Goal: Find specific page/section: Find specific page/section

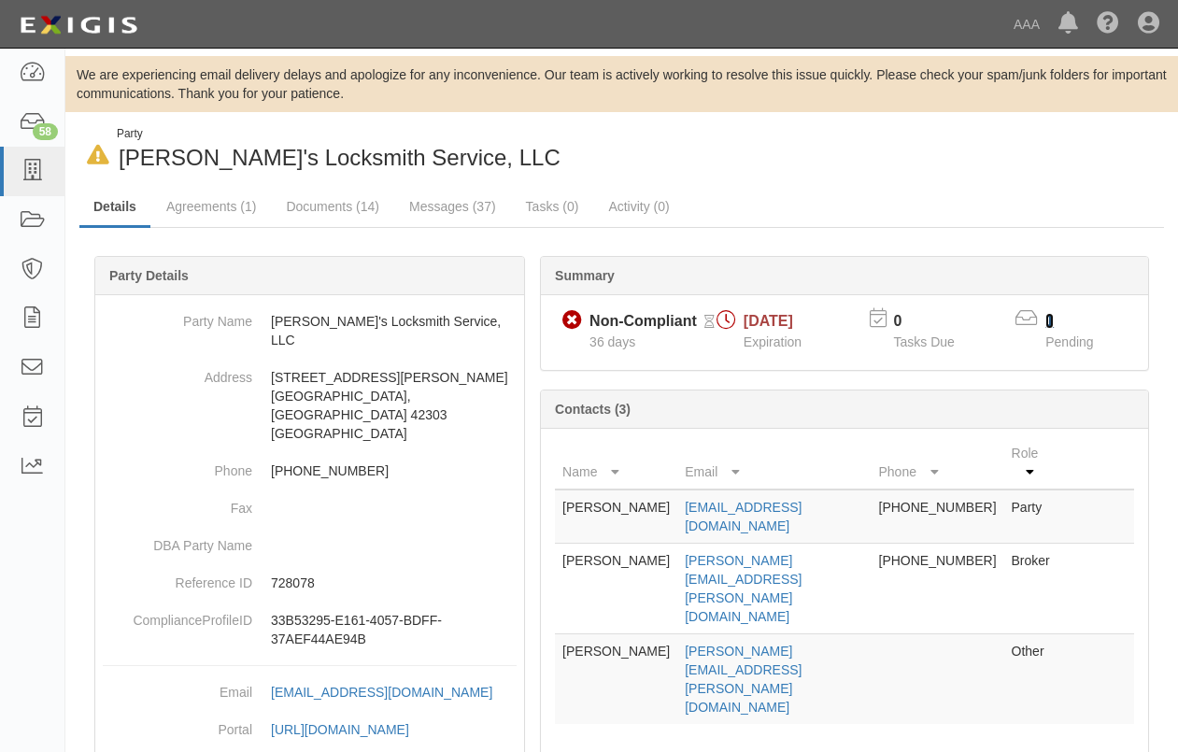
click at [1049, 314] on link "1" at bounding box center [1050, 321] width 8 height 16
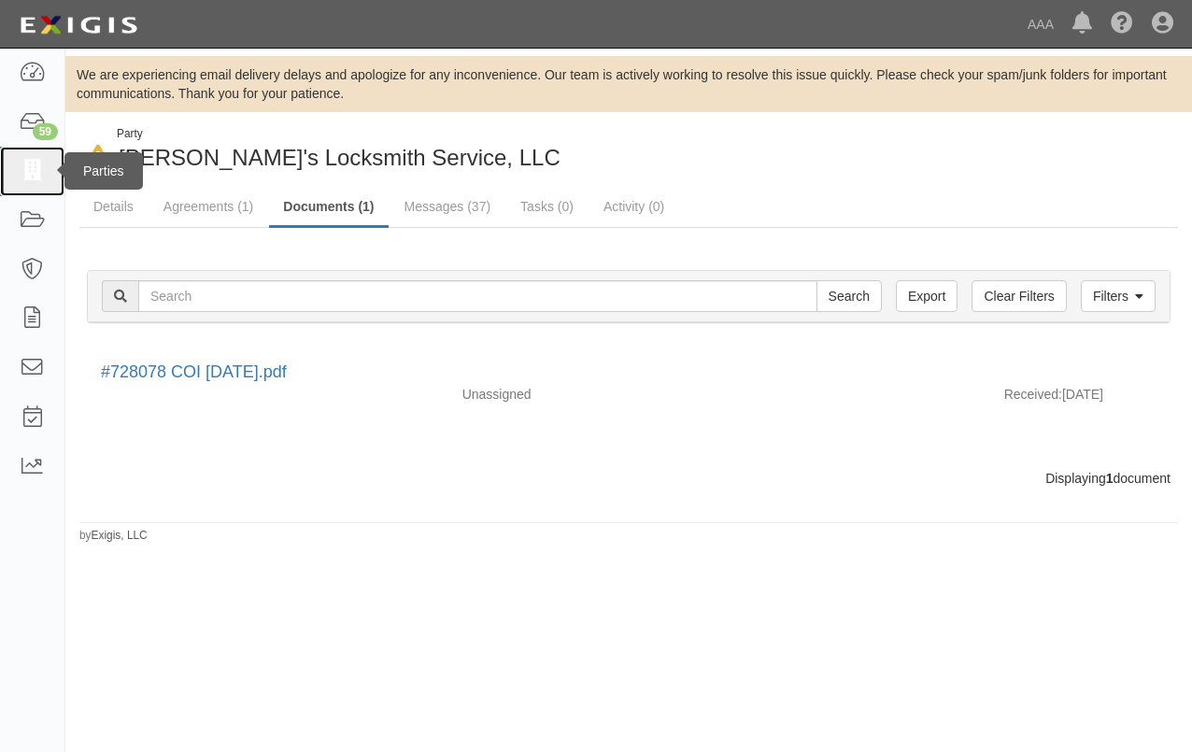
click at [36, 174] on icon at bounding box center [32, 171] width 26 height 21
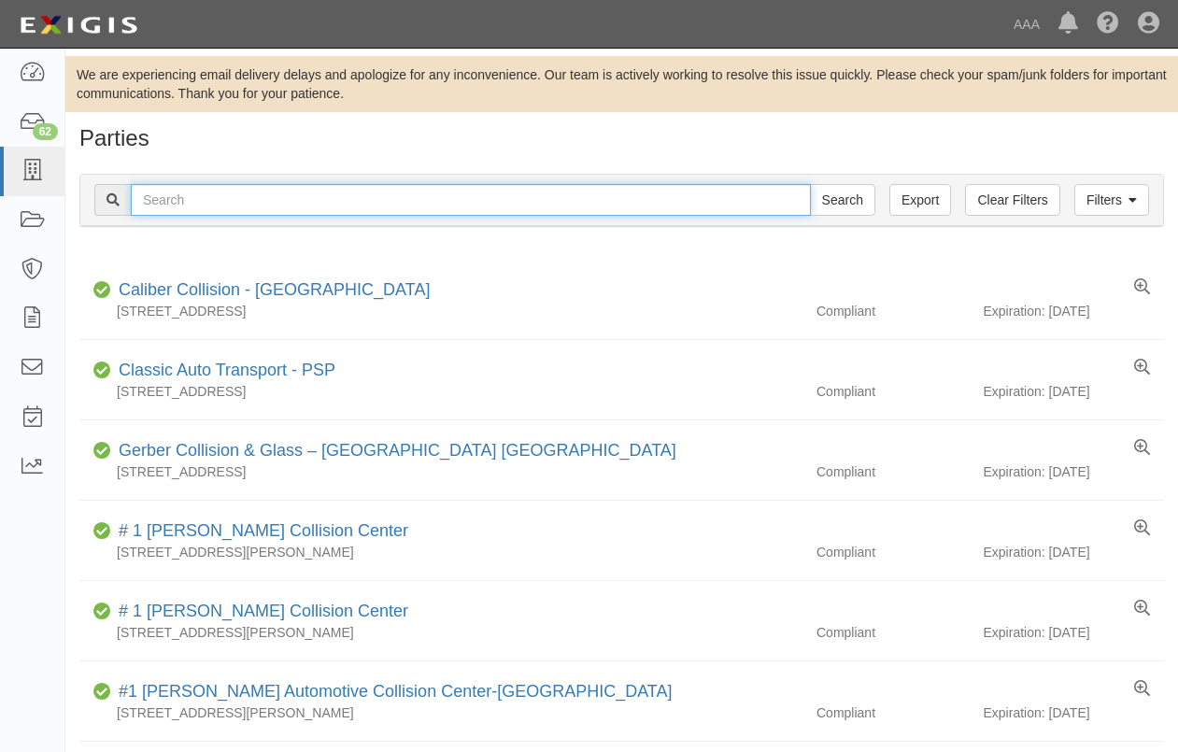
click at [240, 199] on input "text" at bounding box center [471, 200] width 680 height 32
type input "366801"
click at [810, 184] on input "Search" at bounding box center [842, 200] width 65 height 32
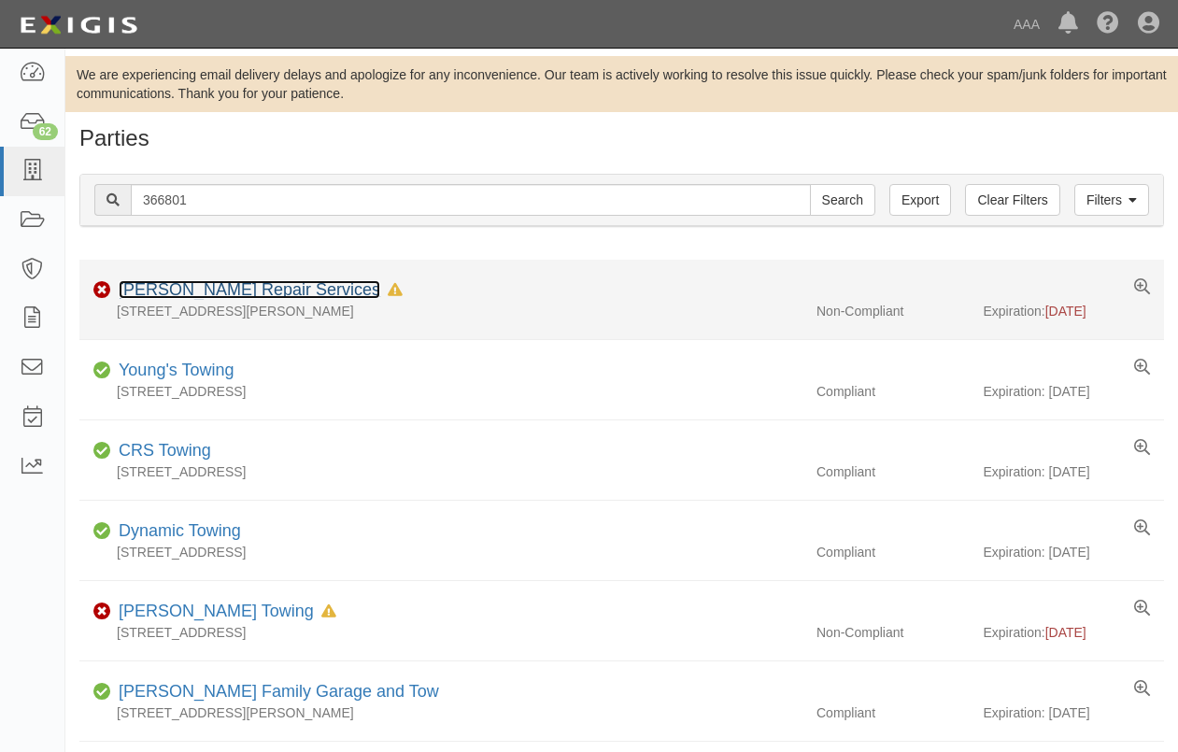
click at [204, 286] on link "Fusco Repair Services" at bounding box center [250, 289] width 262 height 19
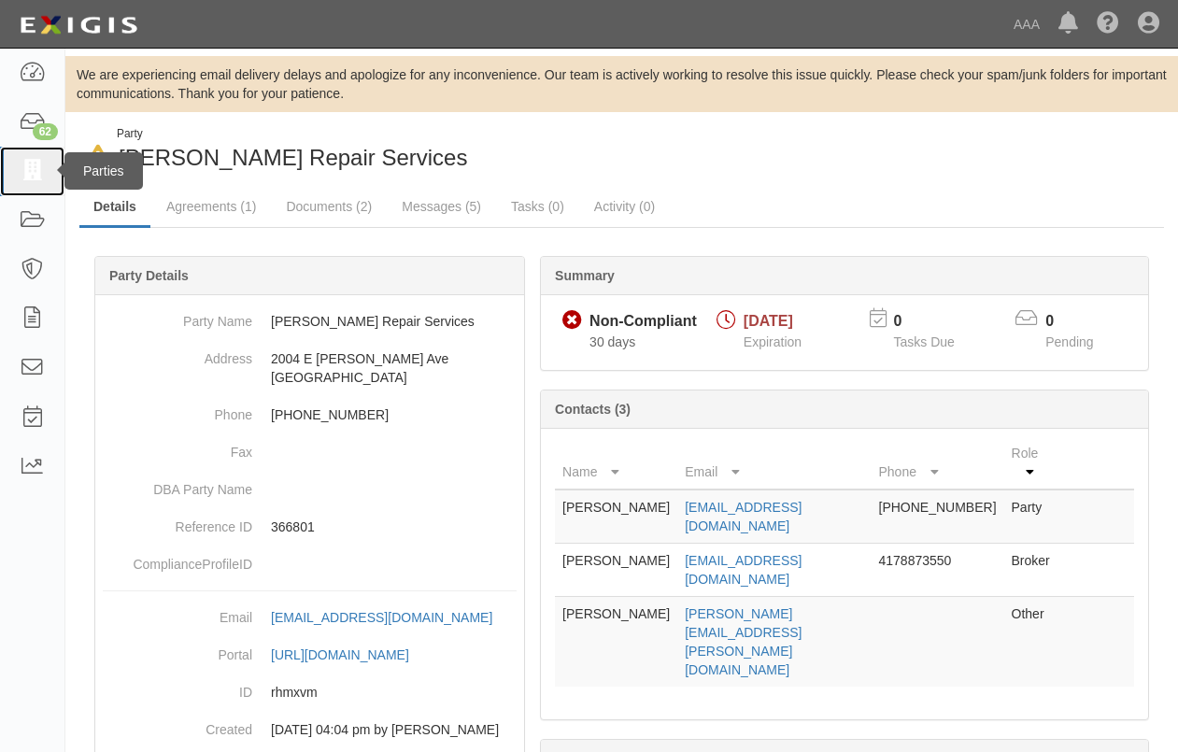
click at [30, 164] on icon at bounding box center [32, 171] width 26 height 21
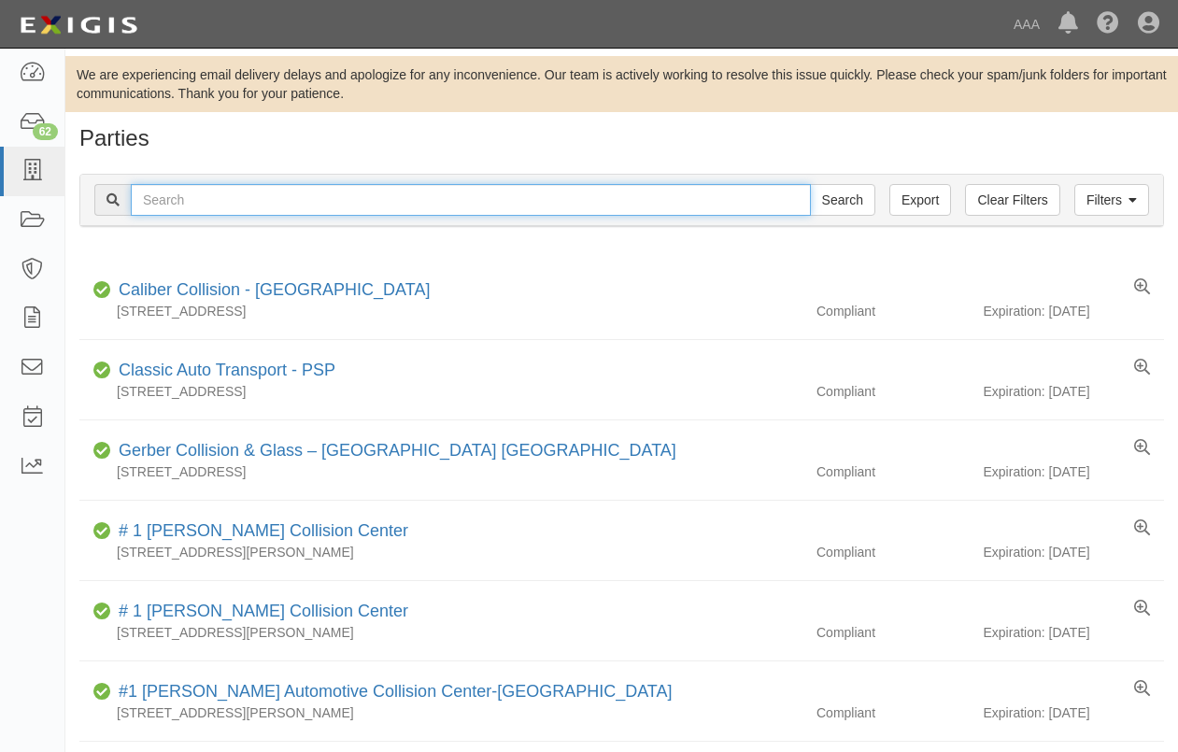
click at [308, 200] on input "text" at bounding box center [471, 200] width 680 height 32
type input "366512"
click at [810, 184] on input "Search" at bounding box center [842, 200] width 65 height 32
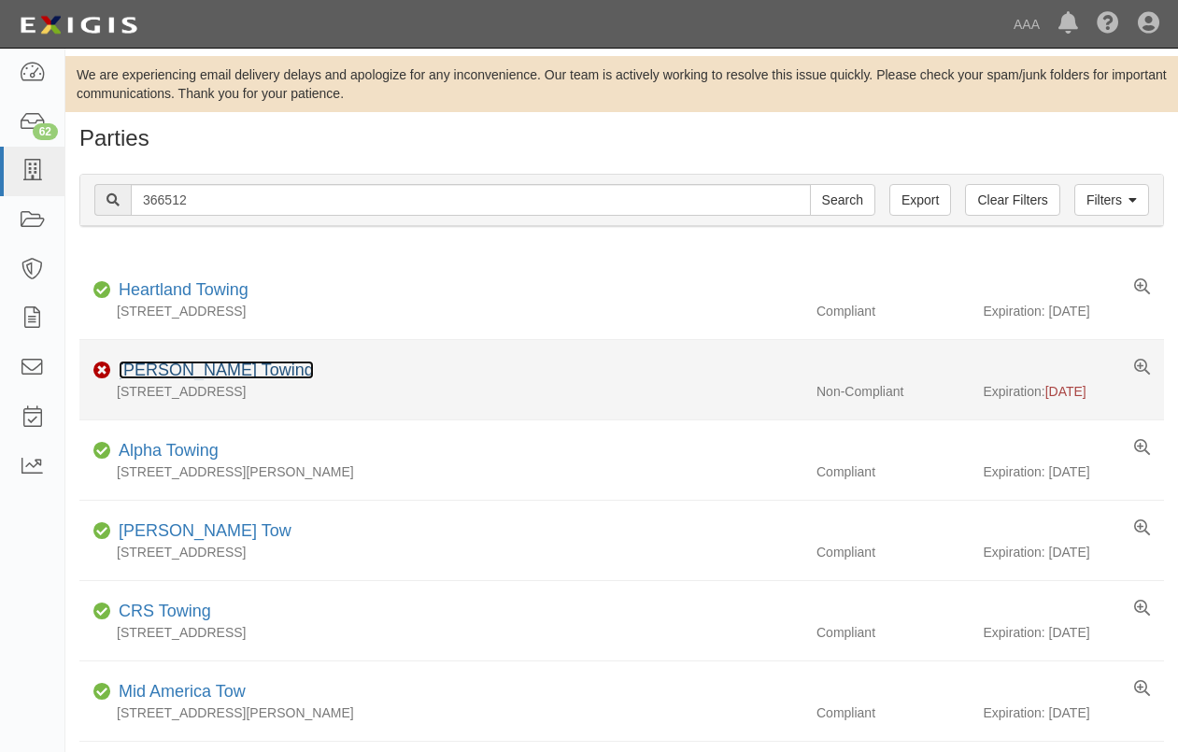
click at [188, 364] on link "[PERSON_NAME] Towing" at bounding box center [216, 370] width 195 height 19
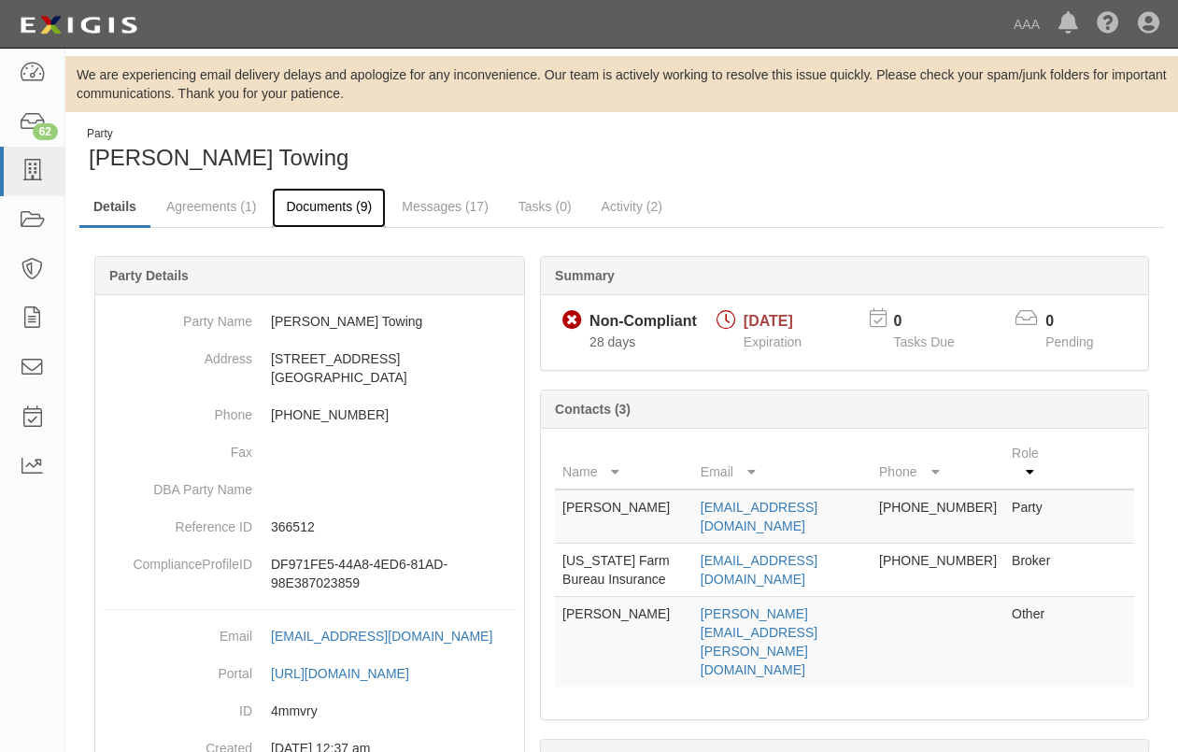
click at [319, 201] on link "Documents (9)" at bounding box center [329, 208] width 114 height 40
